Goal: Check status: Check status

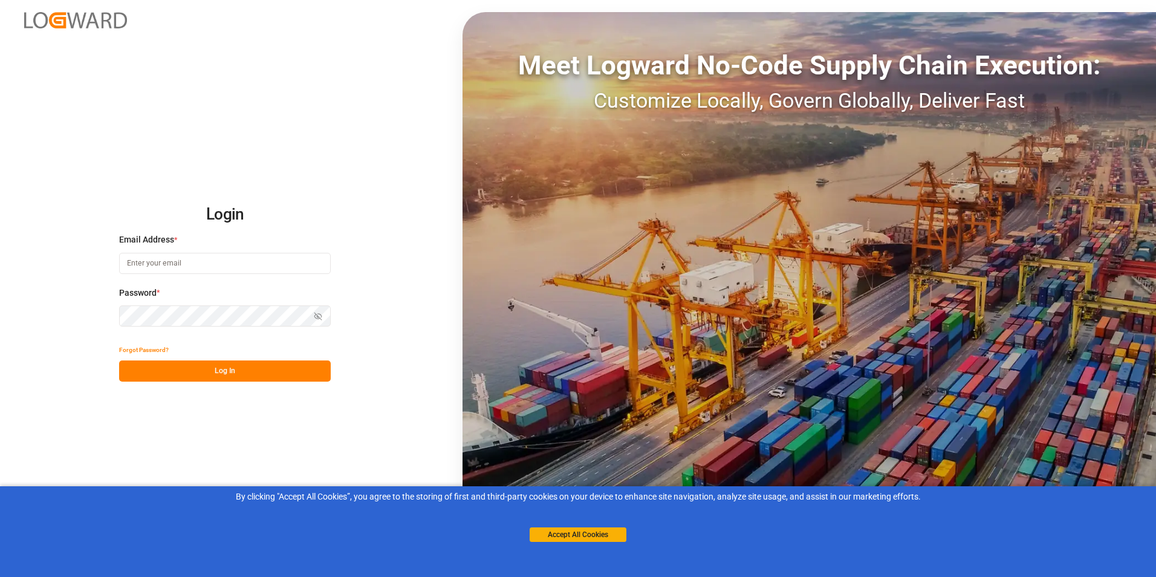
type input "[PERSON_NAME][EMAIL_ADDRESS][DOMAIN_NAME]"
click at [247, 378] on button "Log In" at bounding box center [225, 370] width 212 height 21
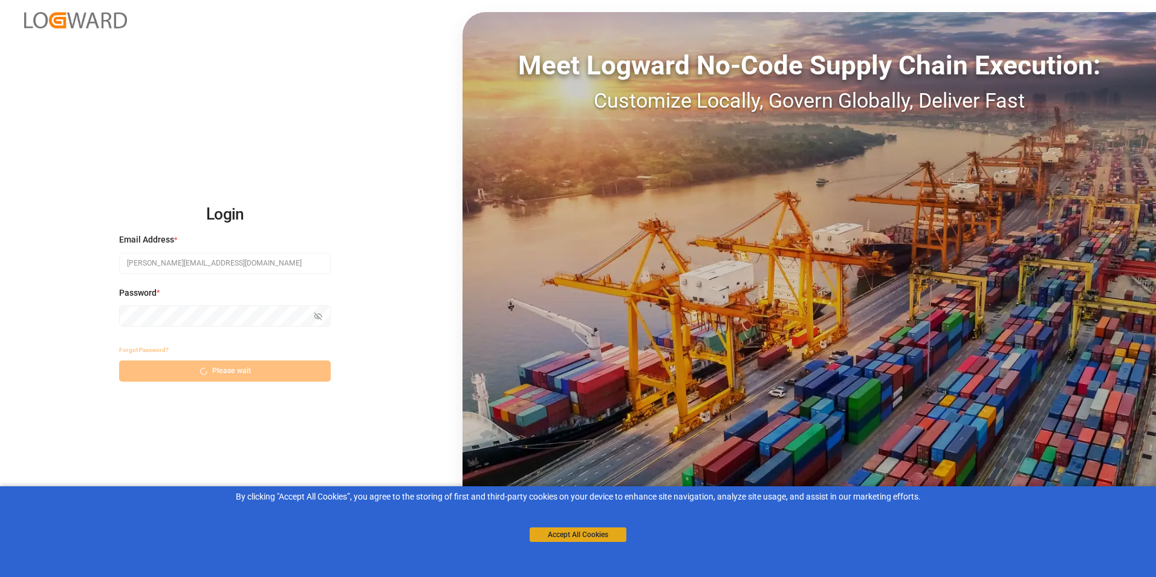
click at [589, 535] on button "Accept All Cookies" at bounding box center [578, 534] width 97 height 15
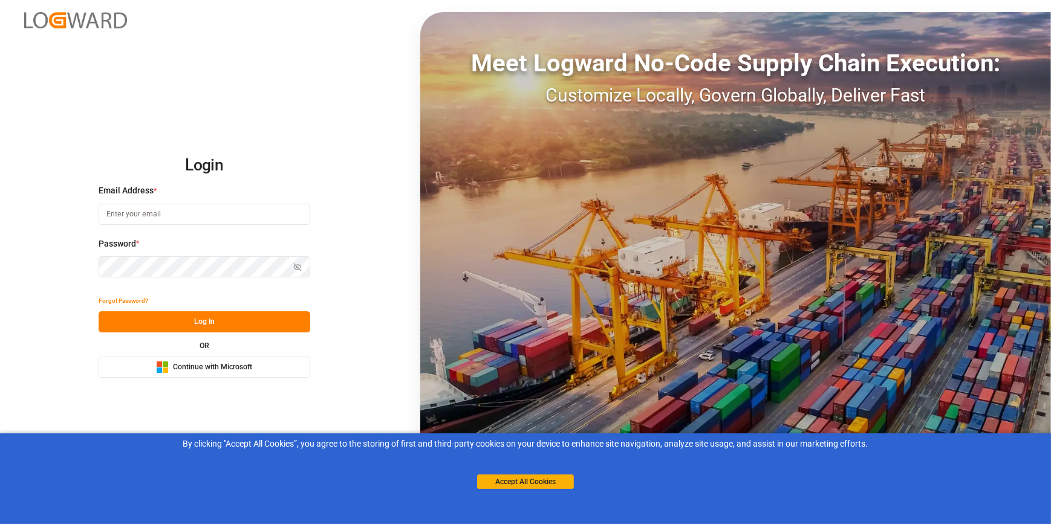
type input "[PERSON_NAME][EMAIL_ADDRESS][DOMAIN_NAME]"
drag, startPoint x: 206, startPoint y: 323, endPoint x: 230, endPoint y: 327, distance: 24.5
click at [206, 324] on button "Log In" at bounding box center [205, 321] width 212 height 21
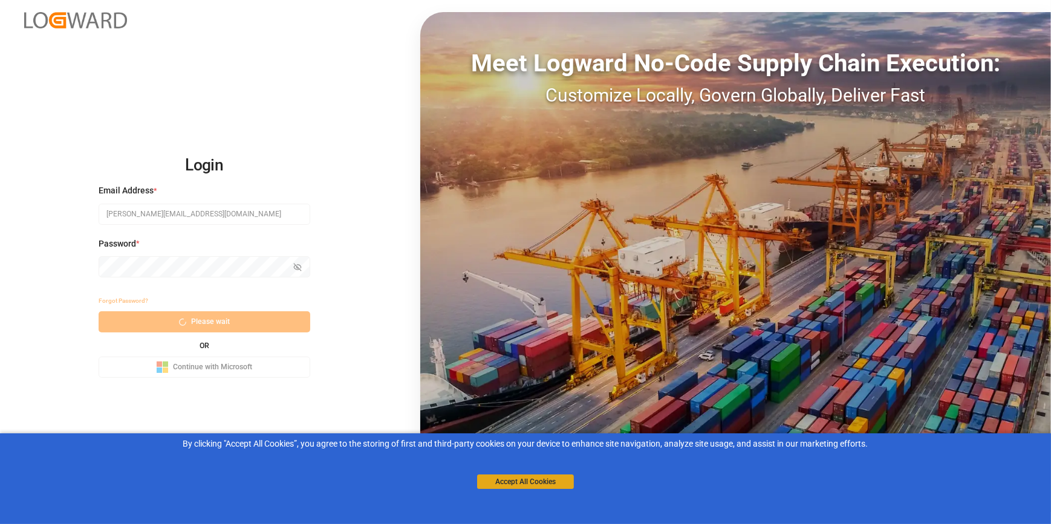
click at [548, 478] on button "Accept All Cookies" at bounding box center [525, 482] width 97 height 15
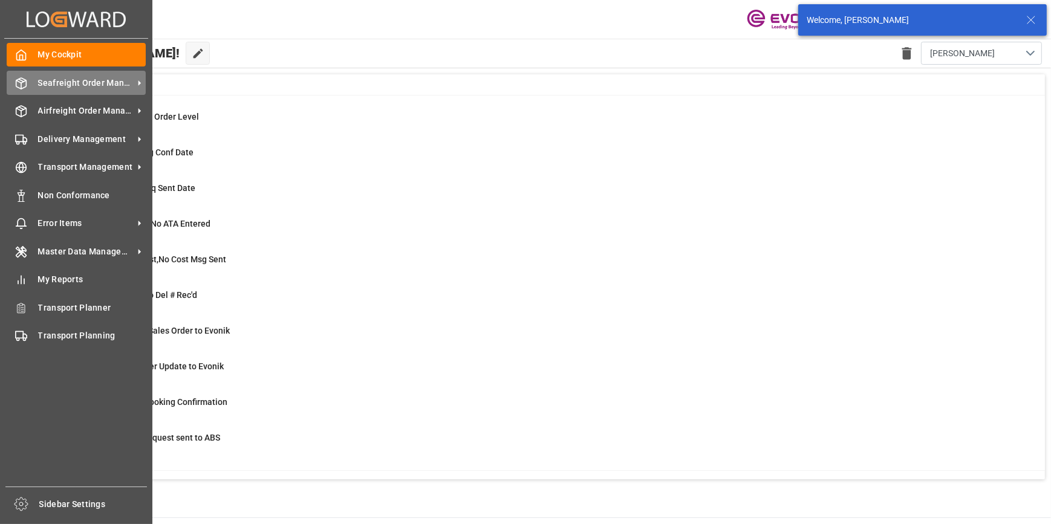
click at [51, 90] on span "Seafreight Order Management" at bounding box center [86, 83] width 96 height 13
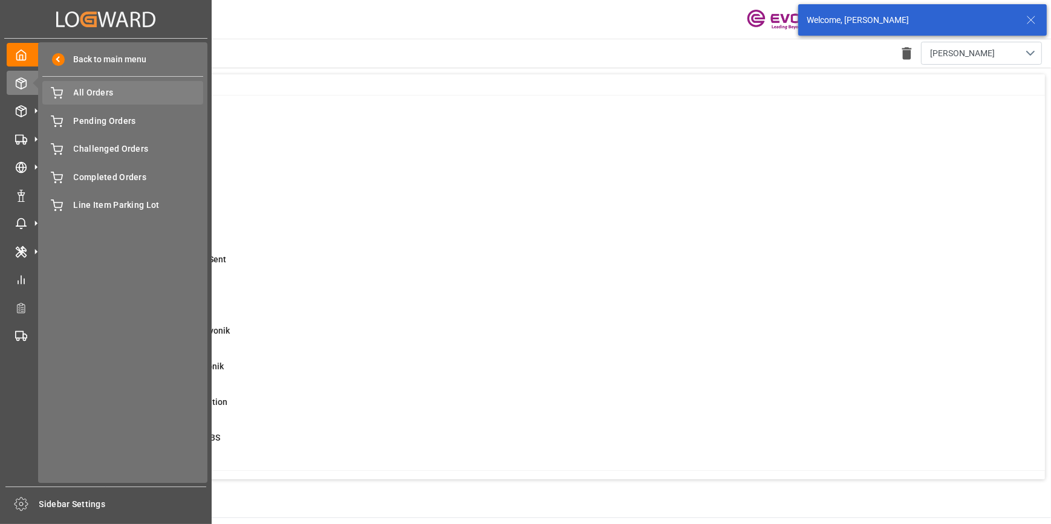
click at [83, 97] on span "All Orders" at bounding box center [139, 92] width 130 height 13
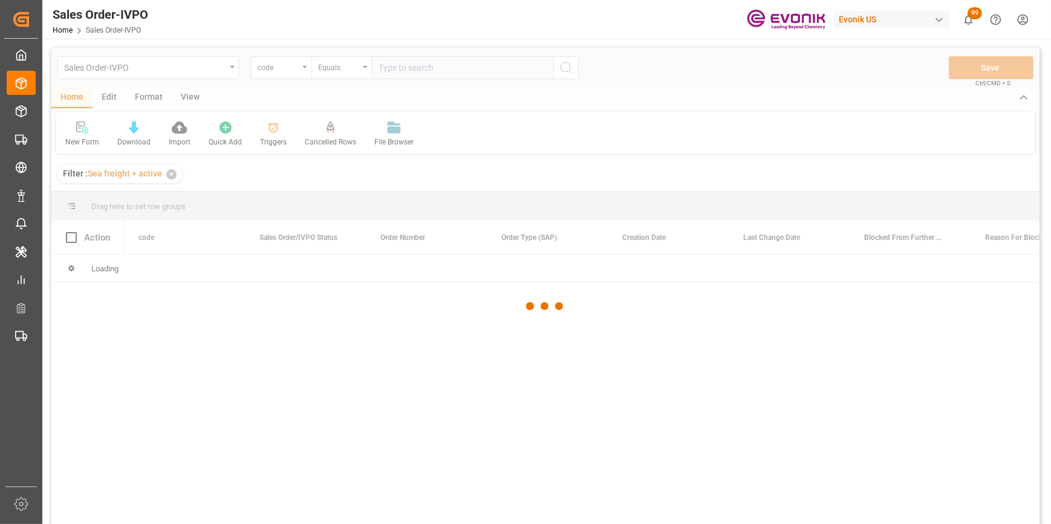
click at [275, 67] on div at bounding box center [545, 306] width 988 height 517
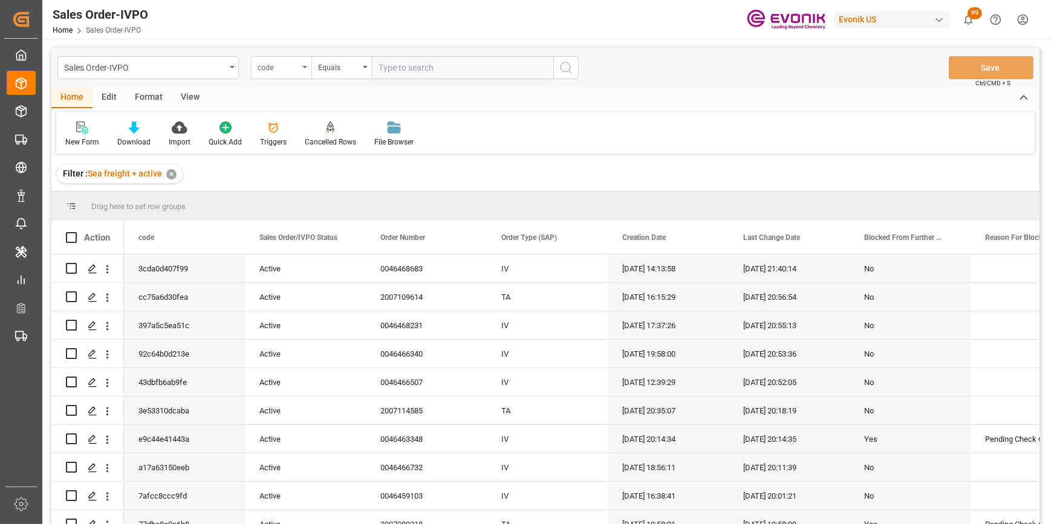
click at [265, 66] on div "code" at bounding box center [278, 66] width 41 height 14
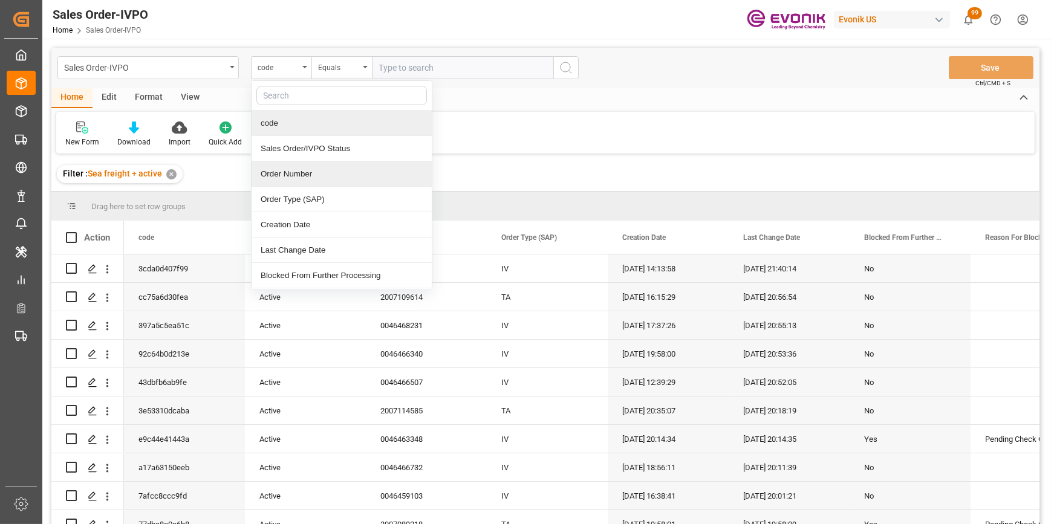
click at [309, 167] on div "Order Number" at bounding box center [342, 173] width 180 height 25
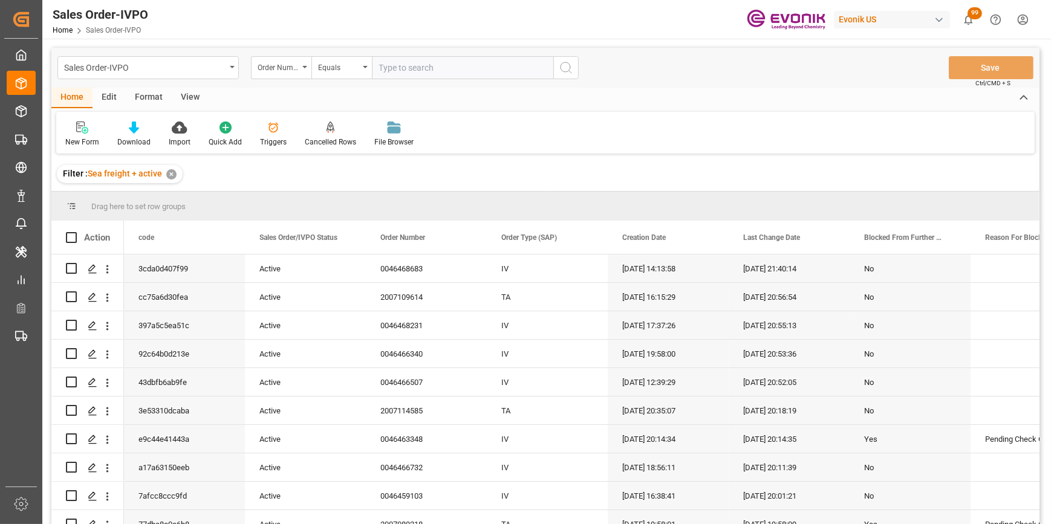
click at [406, 81] on div "Sales Order-IVPO Order Number Equals Save Ctrl/CMD + S" at bounding box center [545, 68] width 988 height 40
click at [402, 73] on input "text" at bounding box center [462, 67] width 181 height 23
paste input "0046466789"
type input "0046466789"
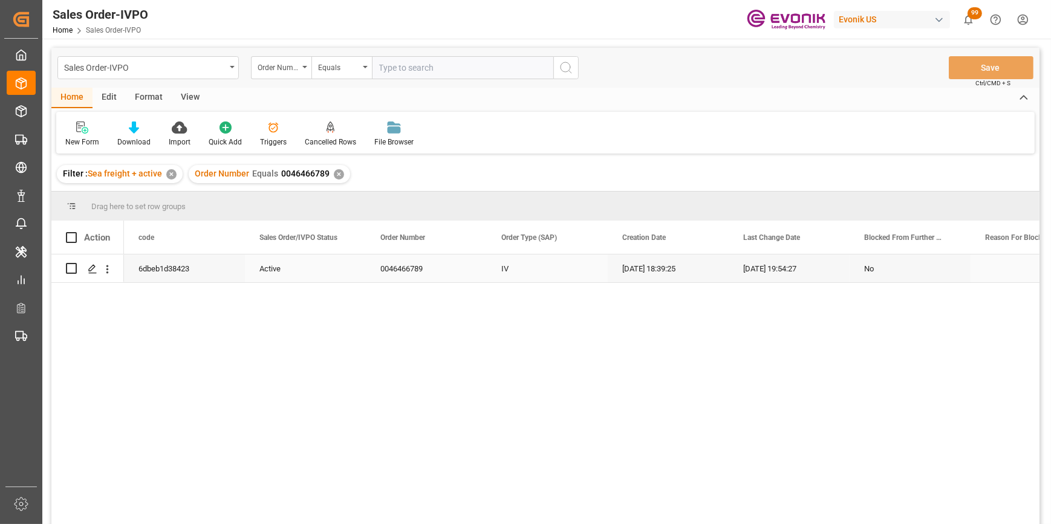
click at [112, 264] on icon "open menu" at bounding box center [107, 269] width 13 height 13
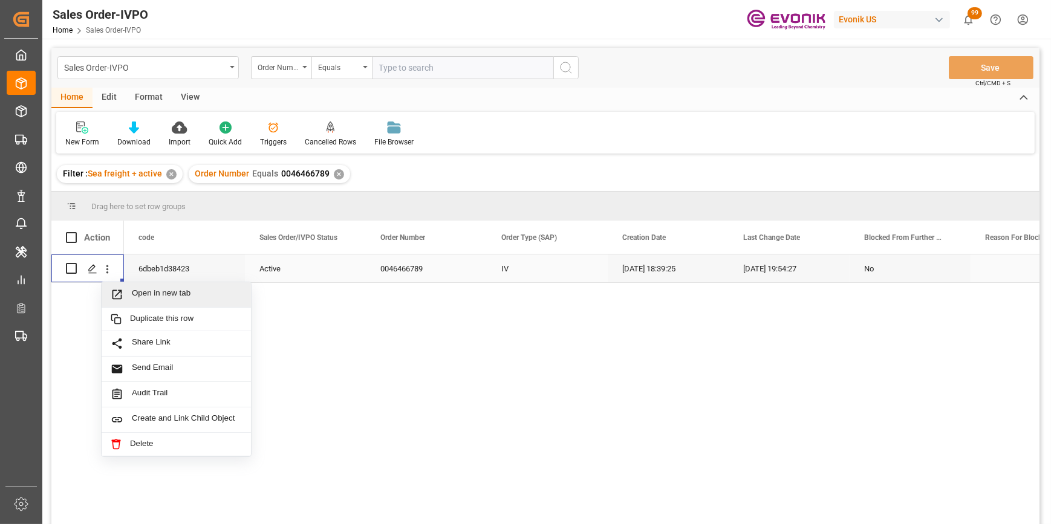
click at [145, 296] on span "Open in new tab" at bounding box center [187, 295] width 110 height 13
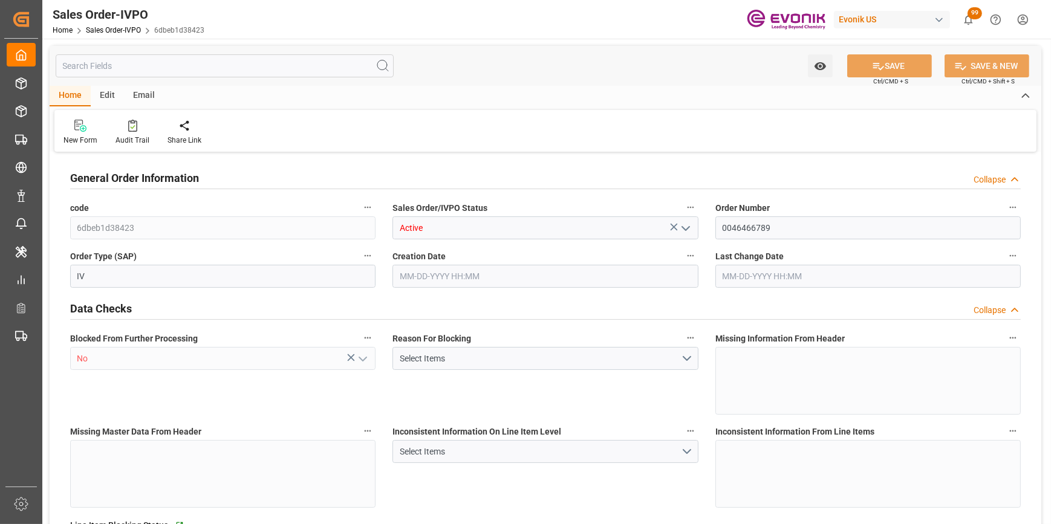
type input "BRSSZ"
type input "0"
type input "1"
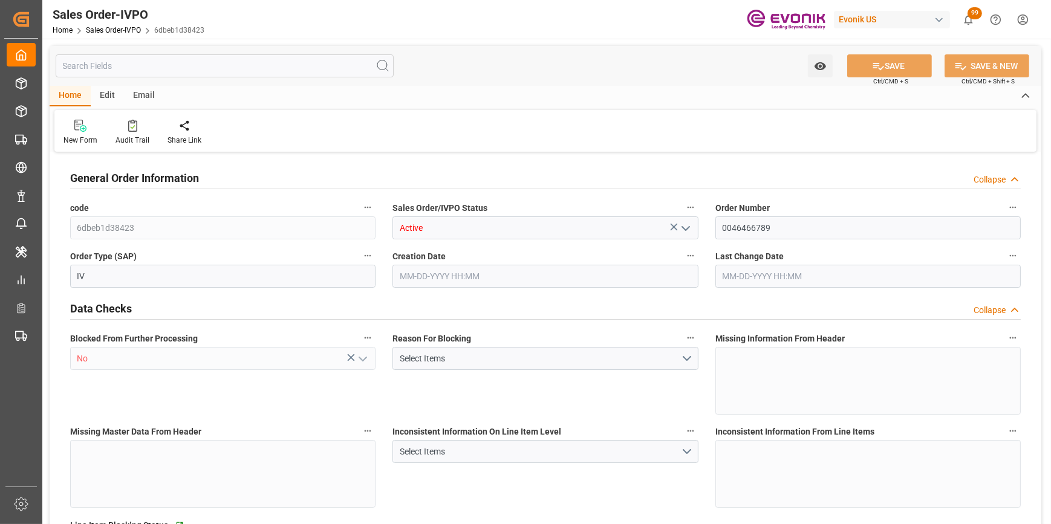
type input "10979.44"
type input "23.484"
type input "17000"
type input "30"
type input "08-04-2025 18:39"
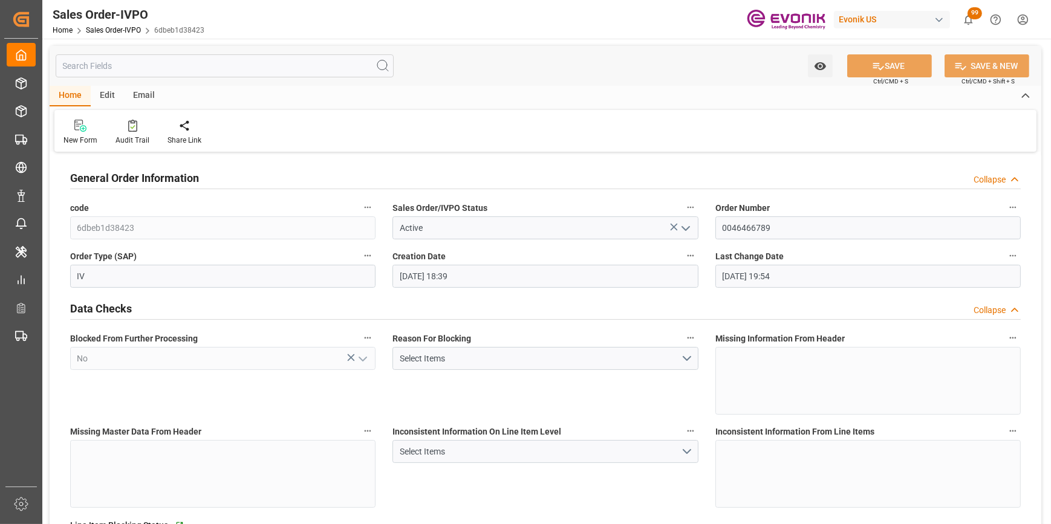
type input "08-18-2025 19:54"
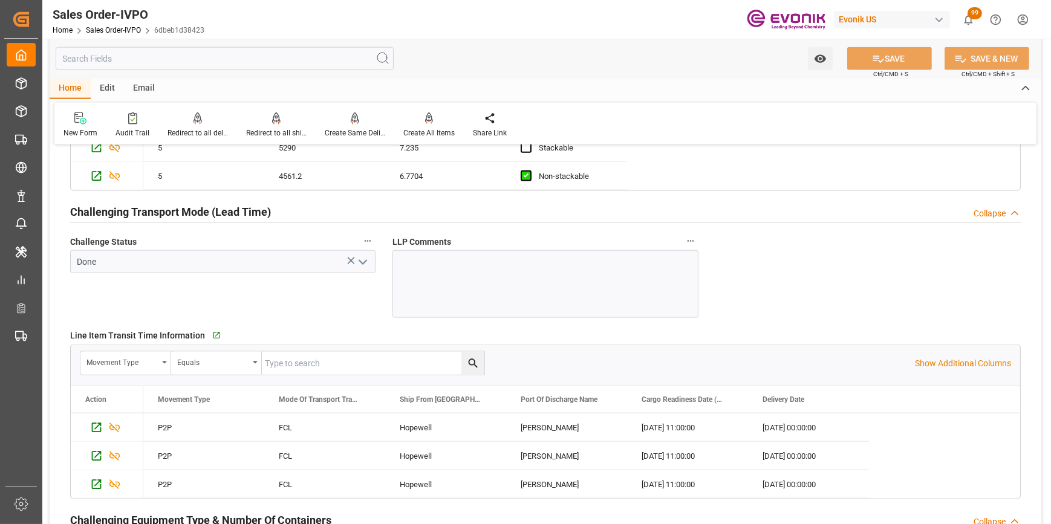
scroll to position [2089, 0]
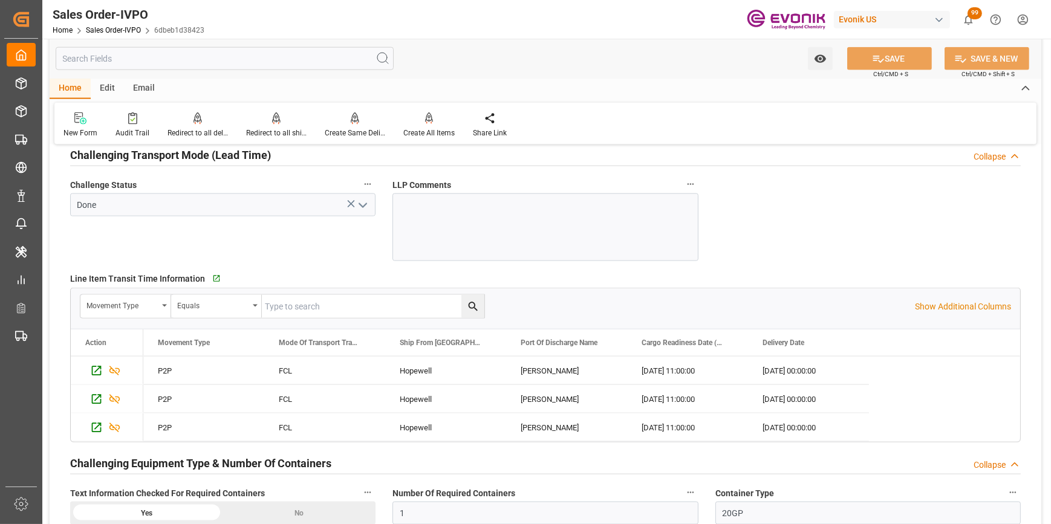
click at [319, 245] on div "Challenge Status Done" at bounding box center [223, 218] width 322 height 93
